Goal: Transaction & Acquisition: Download file/media

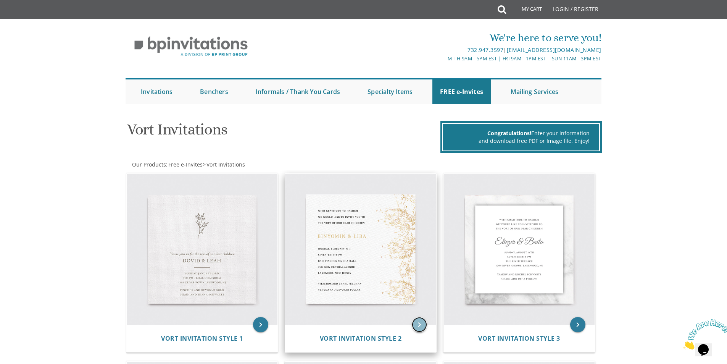
click at [418, 325] on icon "keyboard_arrow_right" at bounding box center [419, 324] width 15 height 15
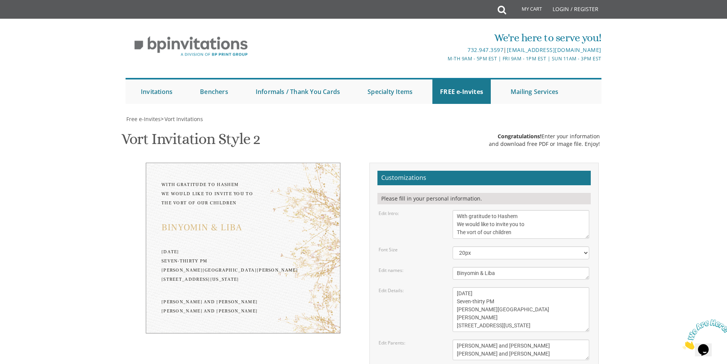
scroll to position [191, 0]
drag, startPoint x: 506, startPoint y: 82, endPoint x: 449, endPoint y: 88, distance: 56.4
click at [449, 267] on div "Binyomin & Liba" at bounding box center [521, 273] width 148 height 13
type textarea "[PERSON_NAME] & Frumy"
drag, startPoint x: 475, startPoint y: 104, endPoint x: 452, endPoint y: 102, distance: 23.8
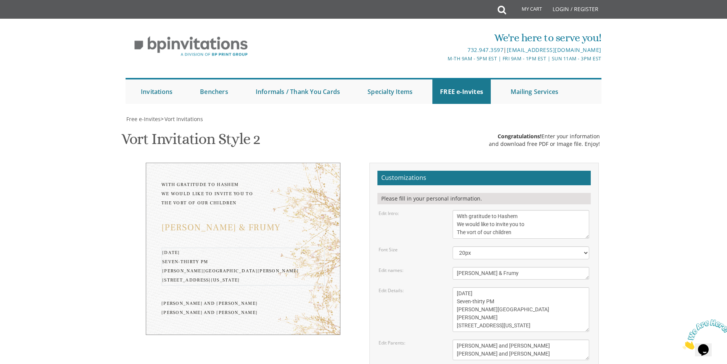
click at [452, 287] on div "[DATE] Seven-thirty PM [PERSON_NAME][GEOGRAPHIC_DATA][PERSON_NAME] [STREET_ADDR…" at bounding box center [521, 309] width 148 height 45
drag, startPoint x: 509, startPoint y: 103, endPoint x: 480, endPoint y: 101, distance: 29.1
click at [480, 287] on textarea "[DATE] Seven-thirty PM [PERSON_NAME][GEOGRAPHIC_DATA][PERSON_NAME] [STREET_ADDR…" at bounding box center [520, 309] width 137 height 45
drag, startPoint x: 522, startPoint y: 118, endPoint x: 456, endPoint y: 120, distance: 65.7
click at [456, 287] on textarea "[DATE] Seven-thirty PM [PERSON_NAME][GEOGRAPHIC_DATA][PERSON_NAME] [STREET_ADDR…" at bounding box center [520, 309] width 137 height 45
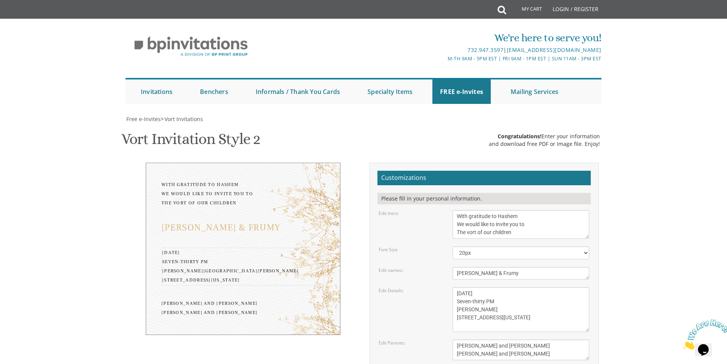
drag, startPoint x: 519, startPoint y: 127, endPoint x: 456, endPoint y: 126, distance: 63.3
click at [456, 287] on textarea "[DATE] Seven-thirty PM [PERSON_NAME][GEOGRAPHIC_DATA][PERSON_NAME] [STREET_ADDR…" at bounding box center [520, 309] width 137 height 45
type textarea "[DATE] Seven-thirty PM [PERSON_NAME] [STREET_ADDRESS][US_STATE]"
drag, startPoint x: 522, startPoint y: 164, endPoint x: 449, endPoint y: 156, distance: 73.7
click at [449, 339] on div "[PERSON_NAME] and [PERSON_NAME] [PERSON_NAME] and [PERSON_NAME]" at bounding box center [521, 349] width 148 height 21
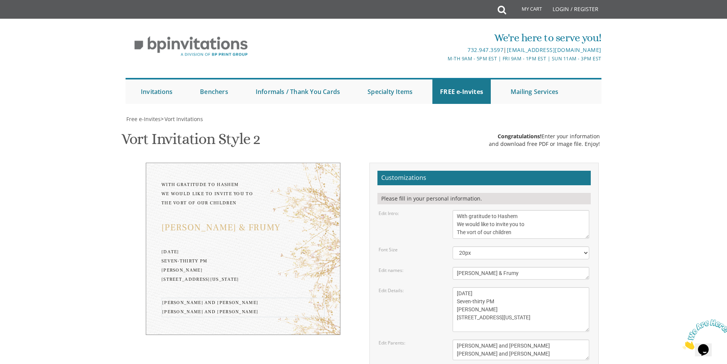
type textarea "[PERSON_NAME] and [PERSON_NAME] [PERSON_NAME] and [PERSON_NAME]"
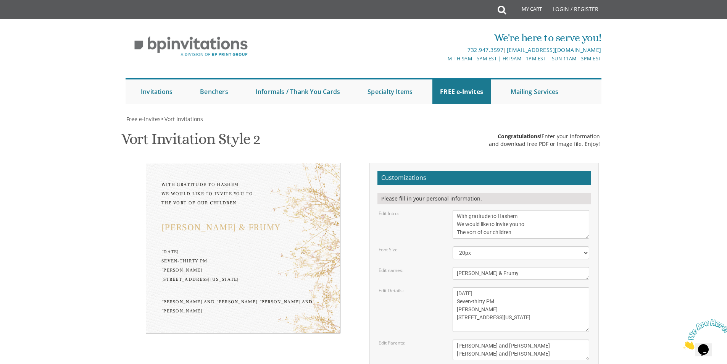
type input "[EMAIL_ADDRESS][DOMAIN_NAME]"
